Goal: Information Seeking & Learning: Learn about a topic

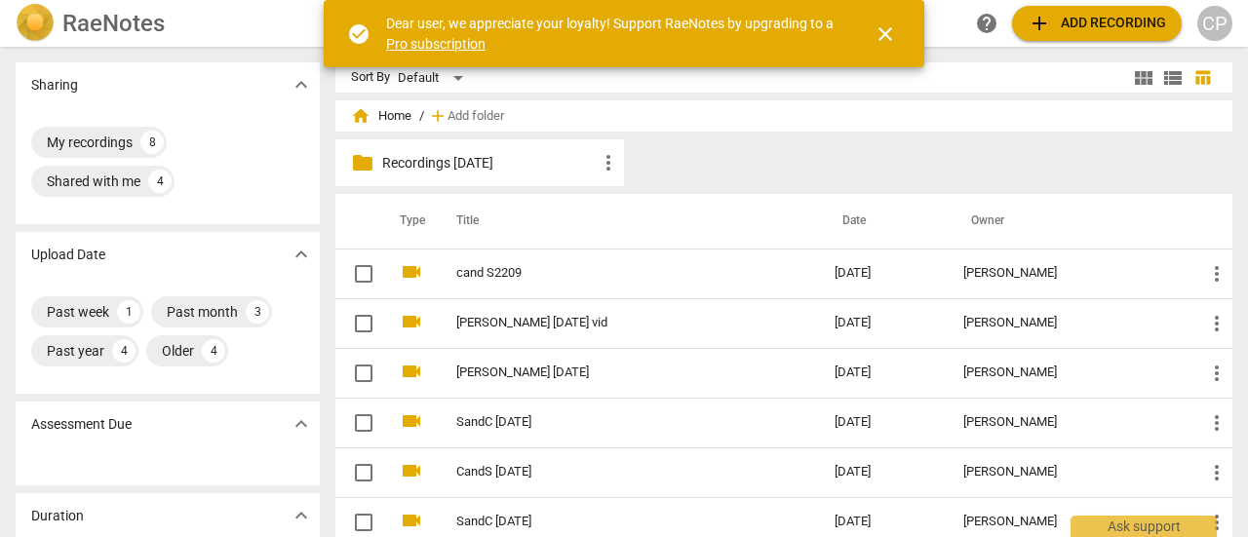
click at [845, 18] on div "close" at bounding box center [873, 34] width 70 height 47
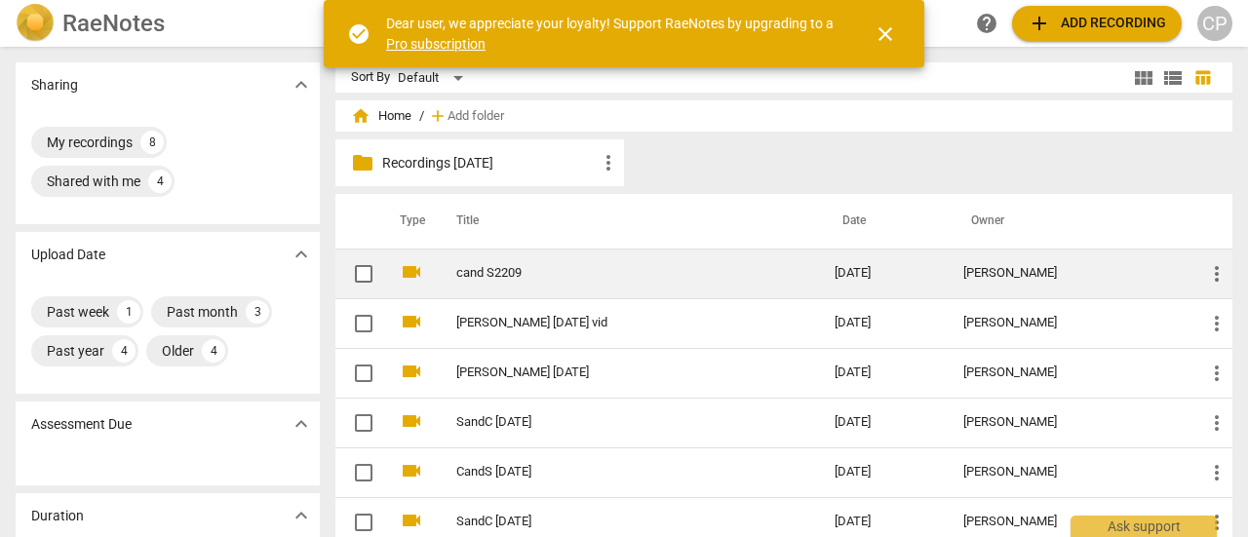
click at [475, 278] on link "cand S2209" at bounding box center [610, 273] width 308 height 15
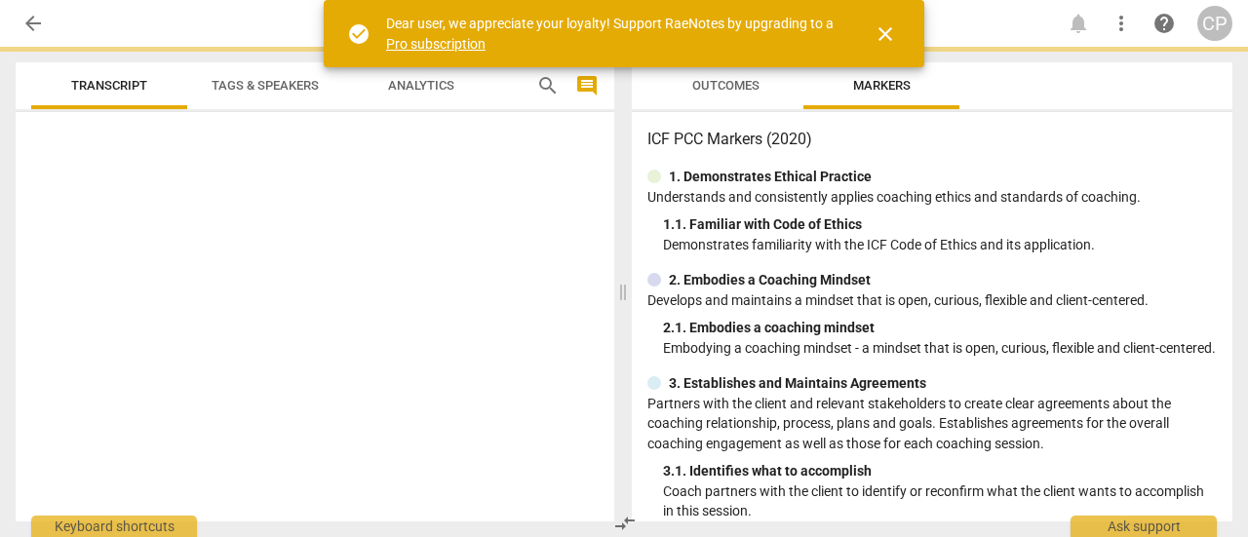
click at [1184, 225] on div "1. 1. Familiar with Code of Ethics" at bounding box center [940, 224] width 554 height 20
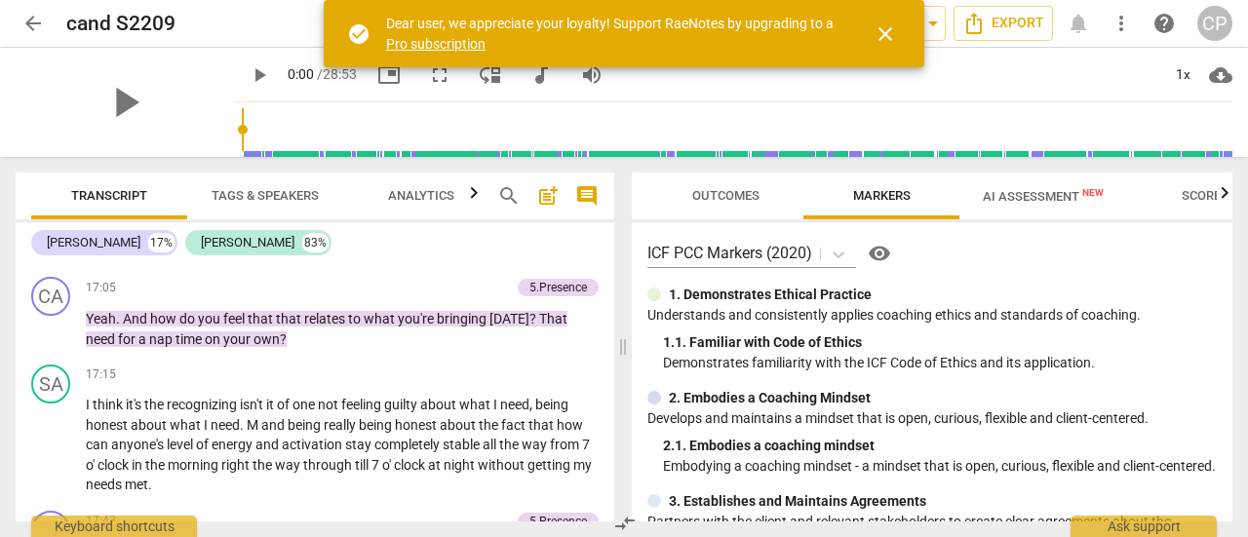
scroll to position [6748, 0]
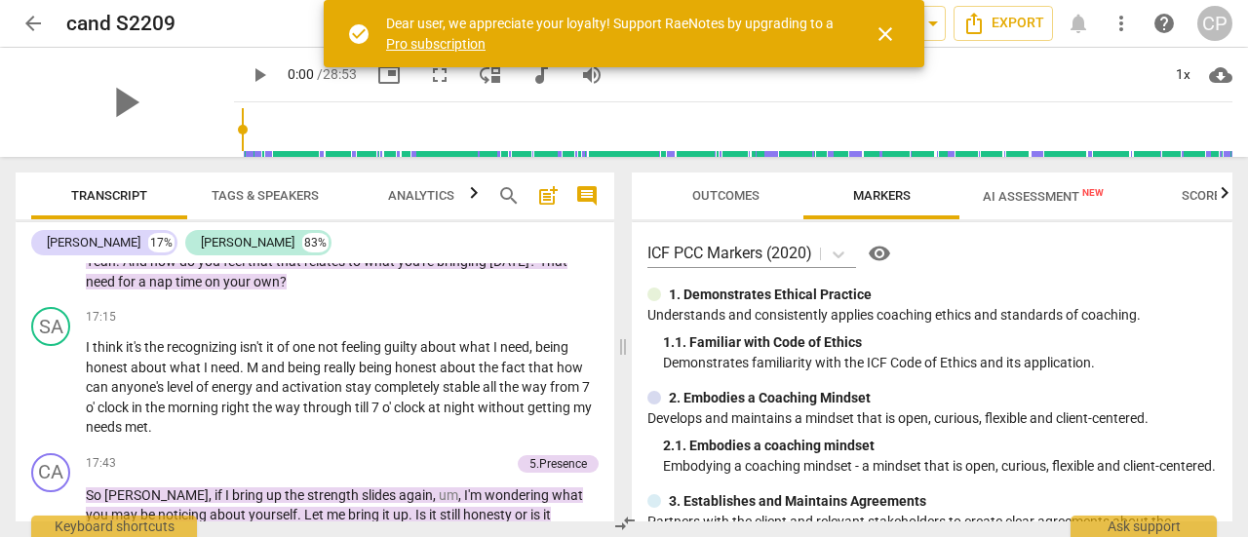
click at [609, 428] on div "CA play_arrow pause 00:03 + Add competency keyboard_arrow_right Hi Sarah . SA p…" at bounding box center [315, 392] width 598 height 258
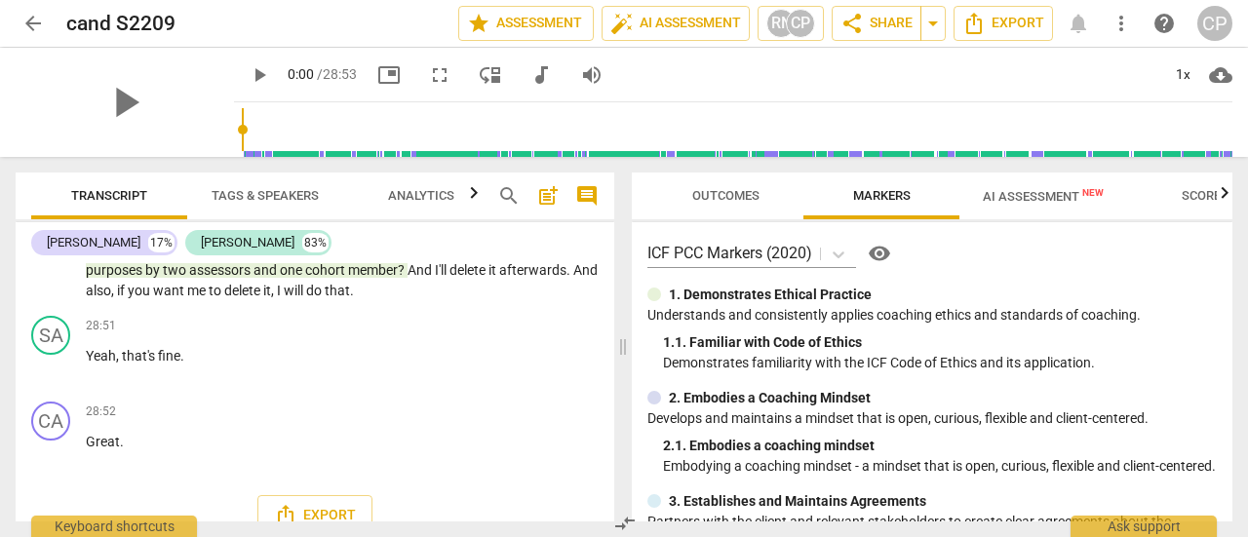
scroll to position [10861, 0]
